Goal: Transaction & Acquisition: Purchase product/service

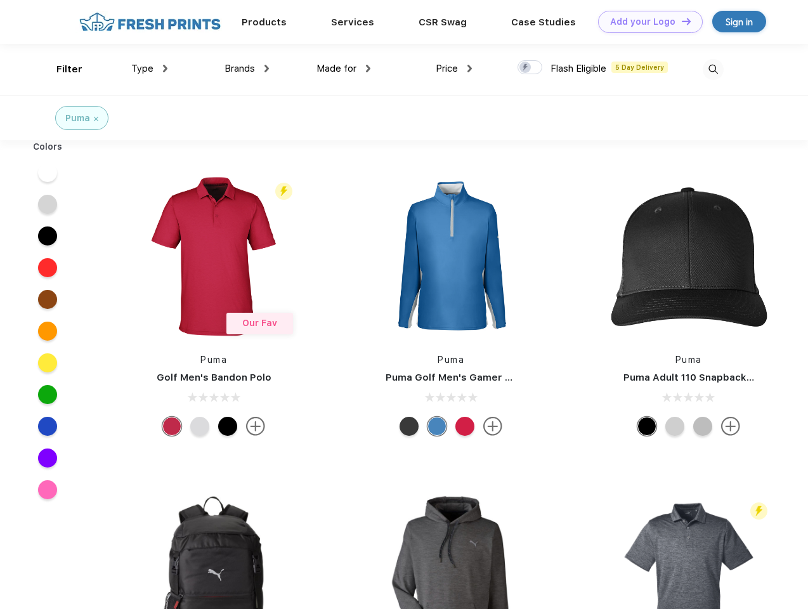
click at [645, 22] on link "Add your Logo Design Tool" at bounding box center [650, 22] width 105 height 22
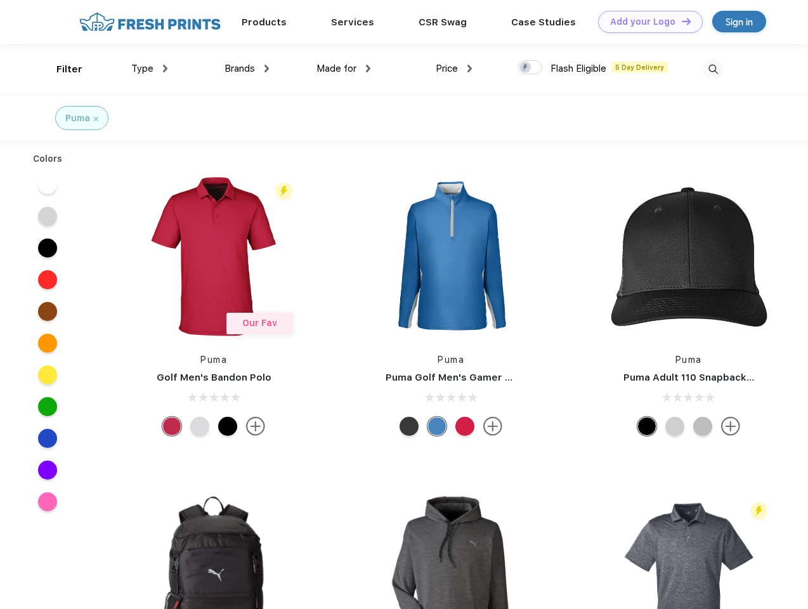
click at [0, 0] on div "Design Tool" at bounding box center [0, 0] width 0 height 0
click at [680, 21] on link "Add your Logo Design Tool" at bounding box center [650, 22] width 105 height 22
click at [61, 69] on div "Filter" at bounding box center [69, 69] width 26 height 15
click at [150, 68] on span "Type" at bounding box center [142, 68] width 22 height 11
click at [247, 68] on span "Brands" at bounding box center [239, 68] width 30 height 11
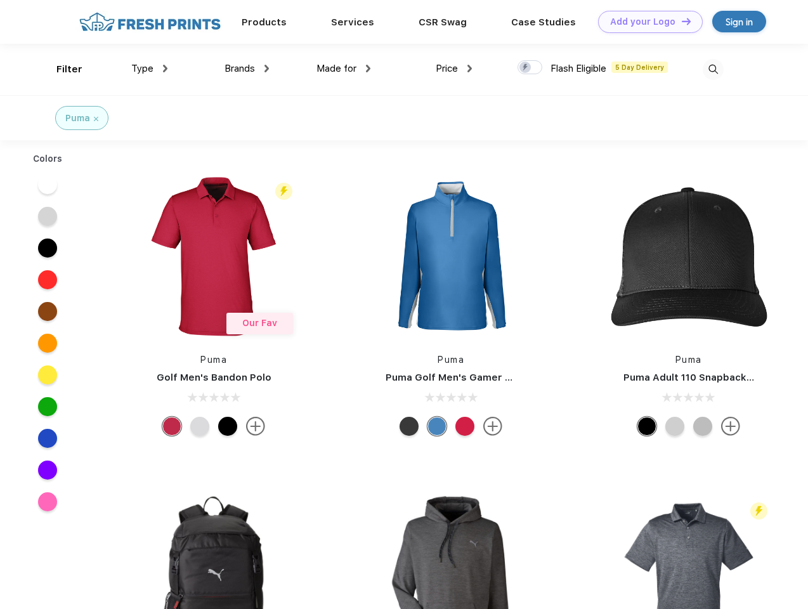
click at [344, 68] on span "Made for" at bounding box center [336, 68] width 40 height 11
click at [454, 68] on span "Price" at bounding box center [447, 68] width 22 height 11
click at [530, 68] on div at bounding box center [529, 67] width 25 height 14
click at [526, 68] on input "checkbox" at bounding box center [521, 64] width 8 height 8
click at [713, 69] on img at bounding box center [712, 69] width 21 height 21
